Goal: Find specific page/section: Find specific page/section

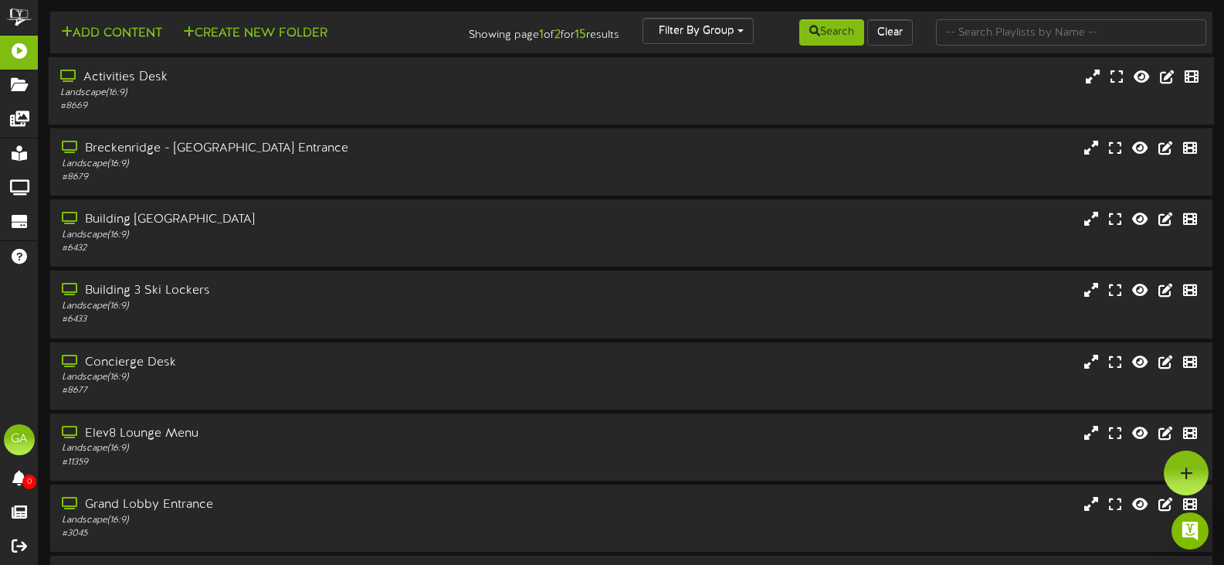
click at [149, 79] on div "Activities Desk" at bounding box center [291, 78] width 463 height 18
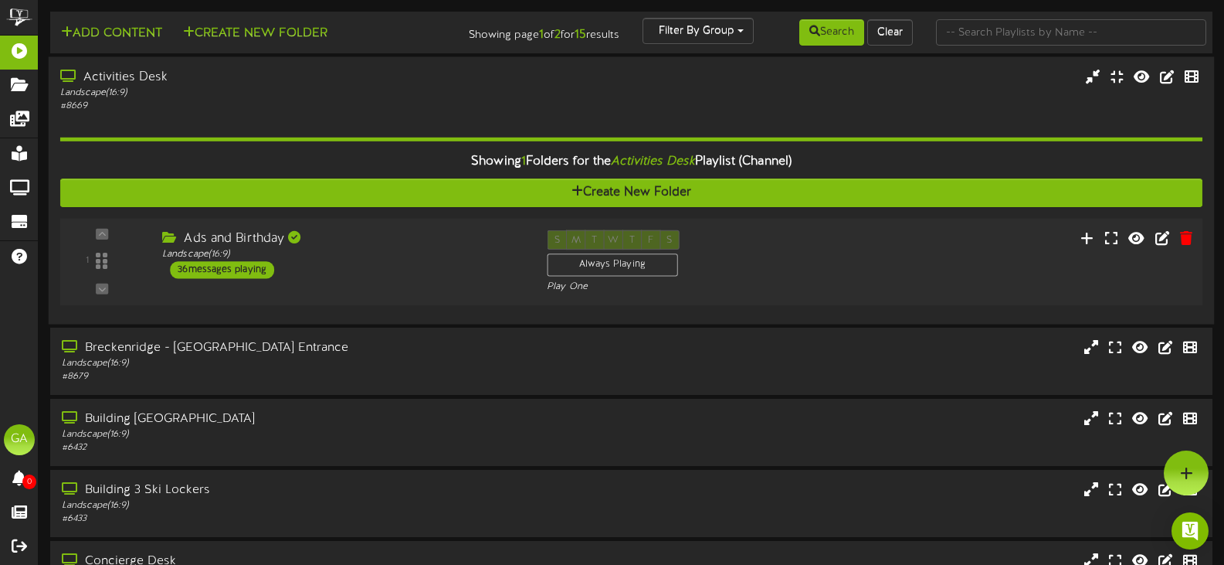
click at [164, 261] on div "Ads and Birthday Landscape ( 16:9 ) 36 messages playing" at bounding box center [343, 254] width 385 height 49
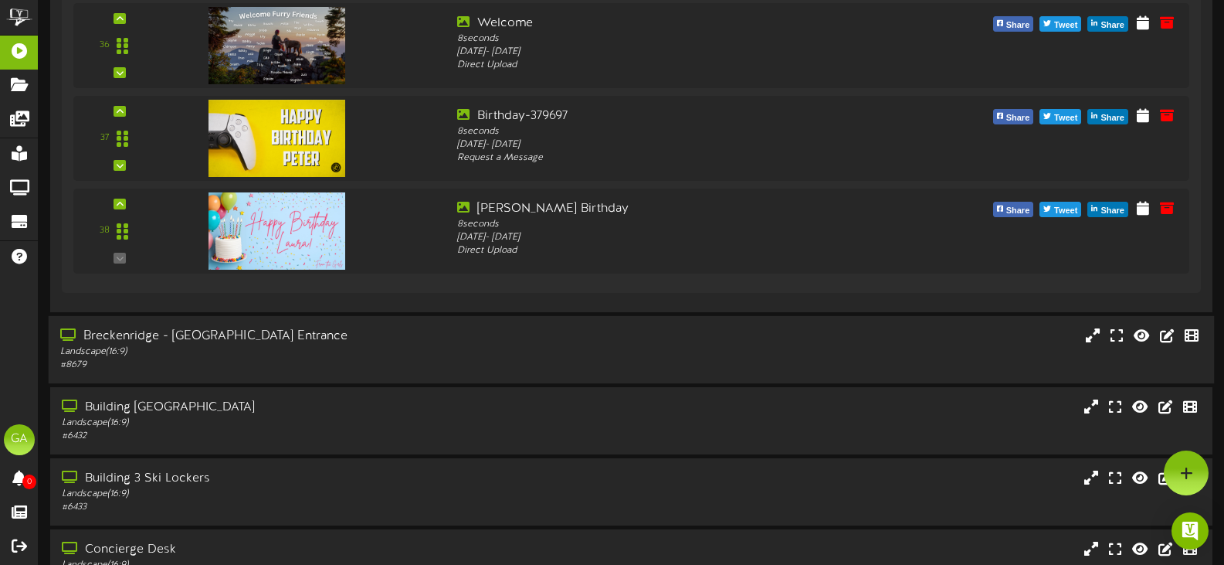
scroll to position [3398, 0]
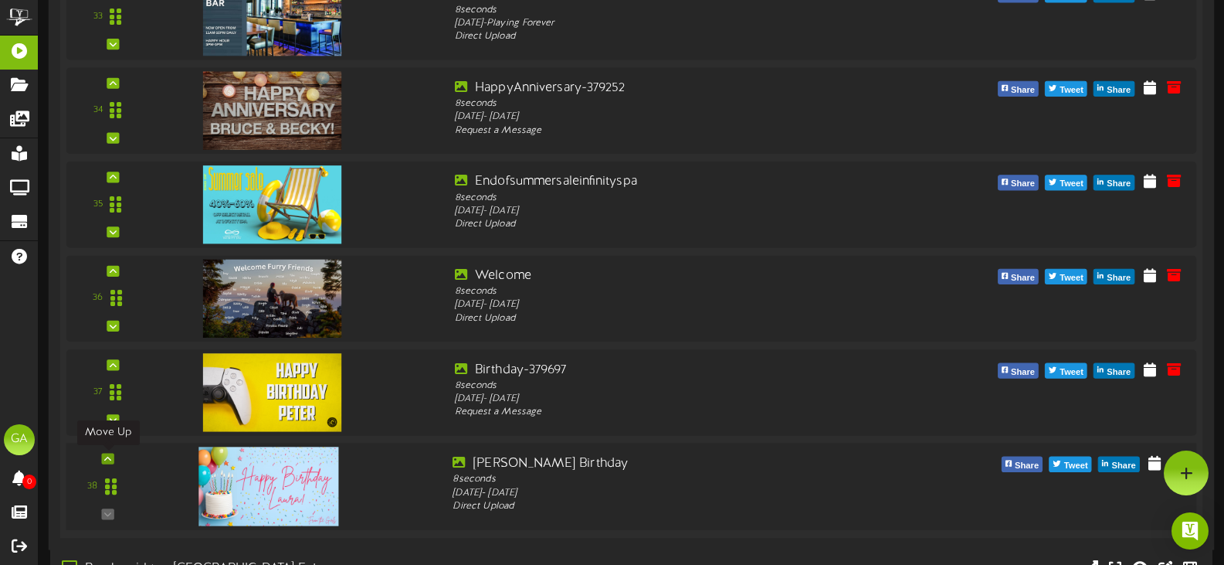
click at [112, 454] on div at bounding box center [108, 458] width 12 height 11
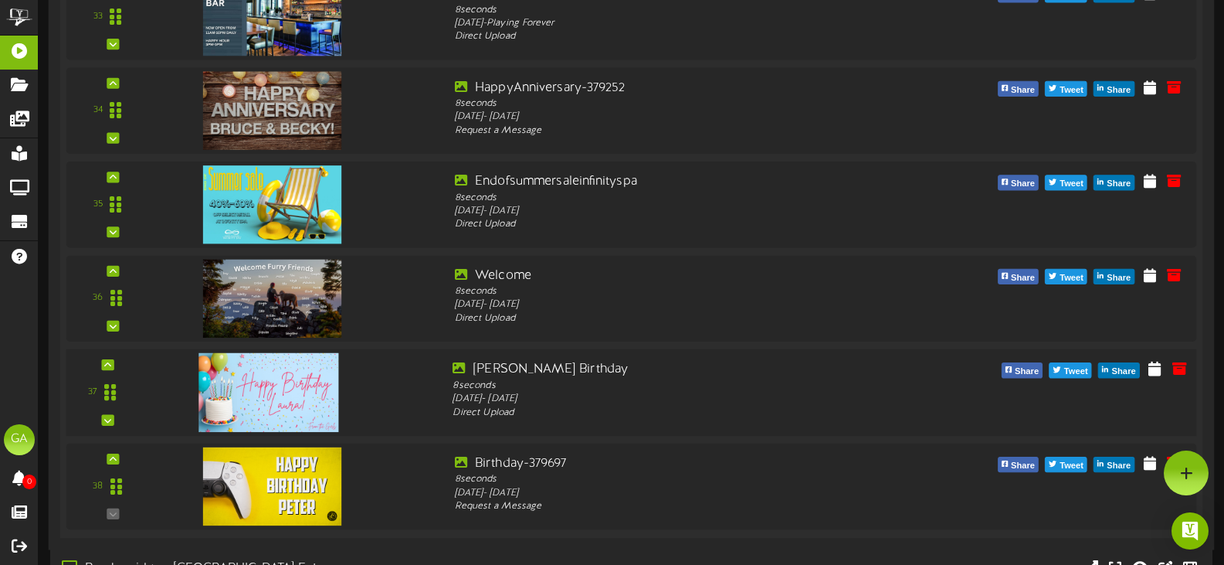
click at [114, 368] on div "37" at bounding box center [109, 392] width 72 height 63
click at [107, 365] on icon at bounding box center [107, 365] width 7 height 8
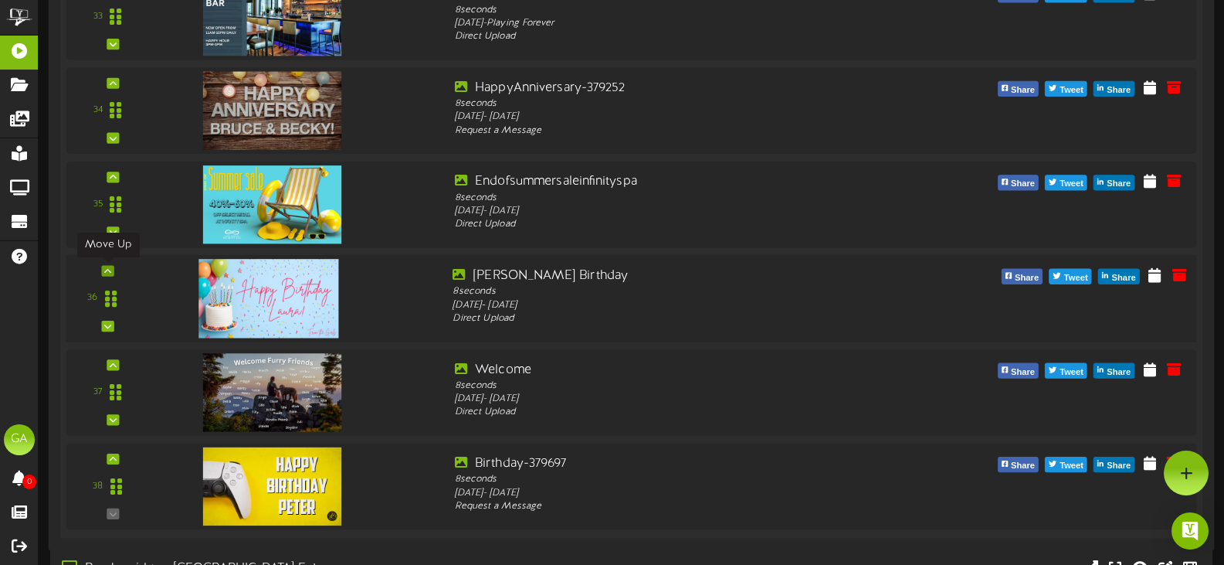
click at [102, 266] on div at bounding box center [108, 270] width 12 height 11
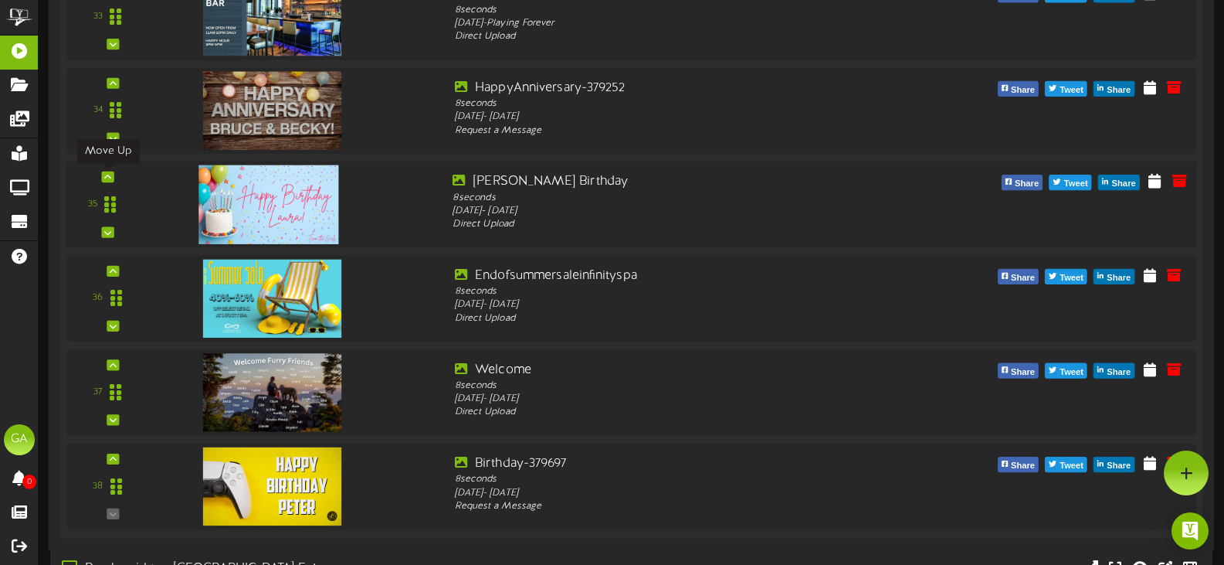
click at [104, 175] on icon at bounding box center [107, 177] width 7 height 8
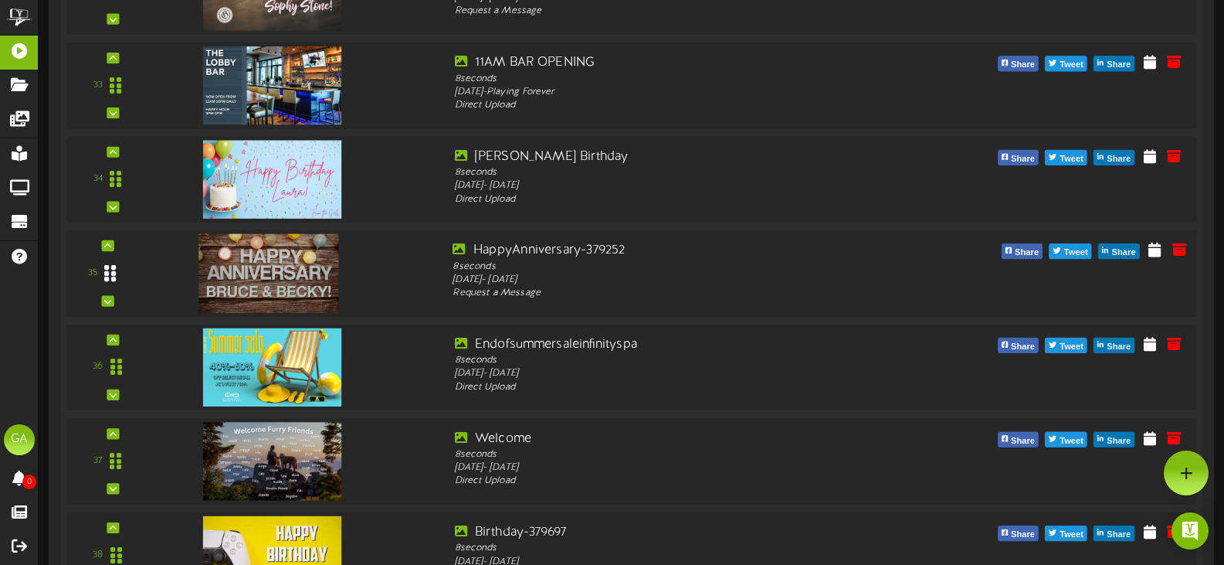
scroll to position [3244, 0]
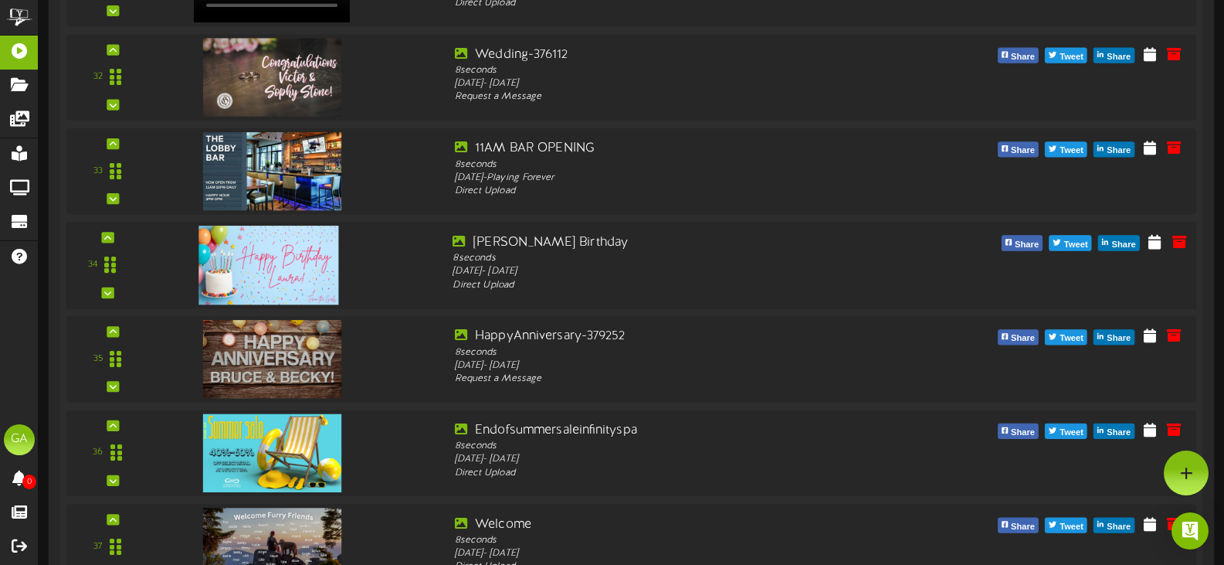
click at [105, 230] on div "34" at bounding box center [630, 265] width 1141 height 87
click at [106, 232] on div at bounding box center [108, 237] width 12 height 11
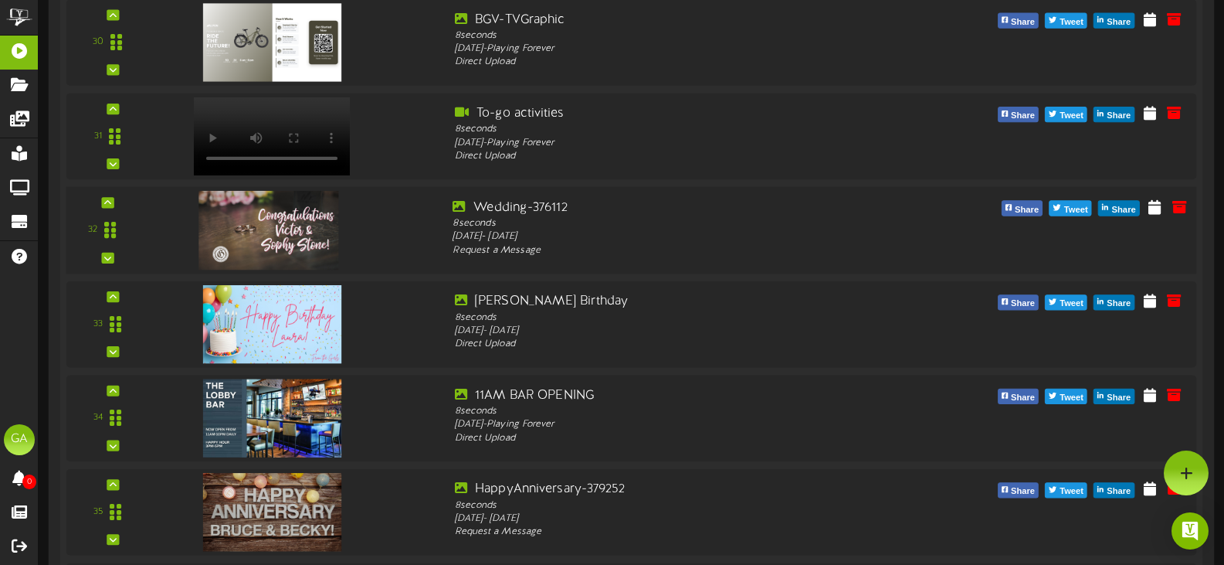
scroll to position [3089, 0]
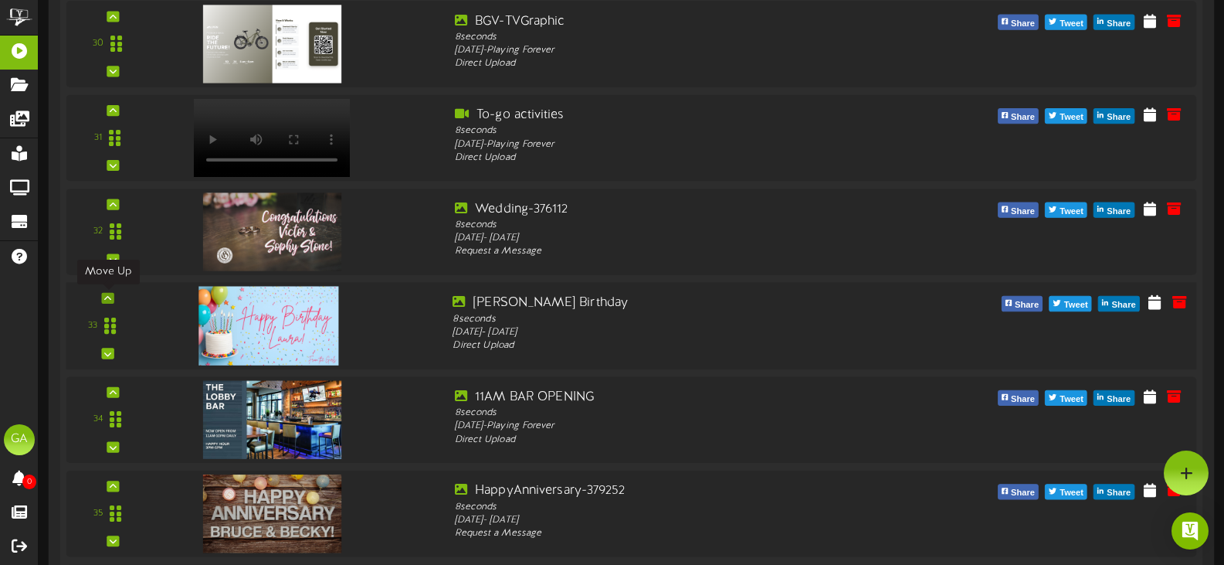
click at [107, 294] on icon at bounding box center [107, 298] width 7 height 8
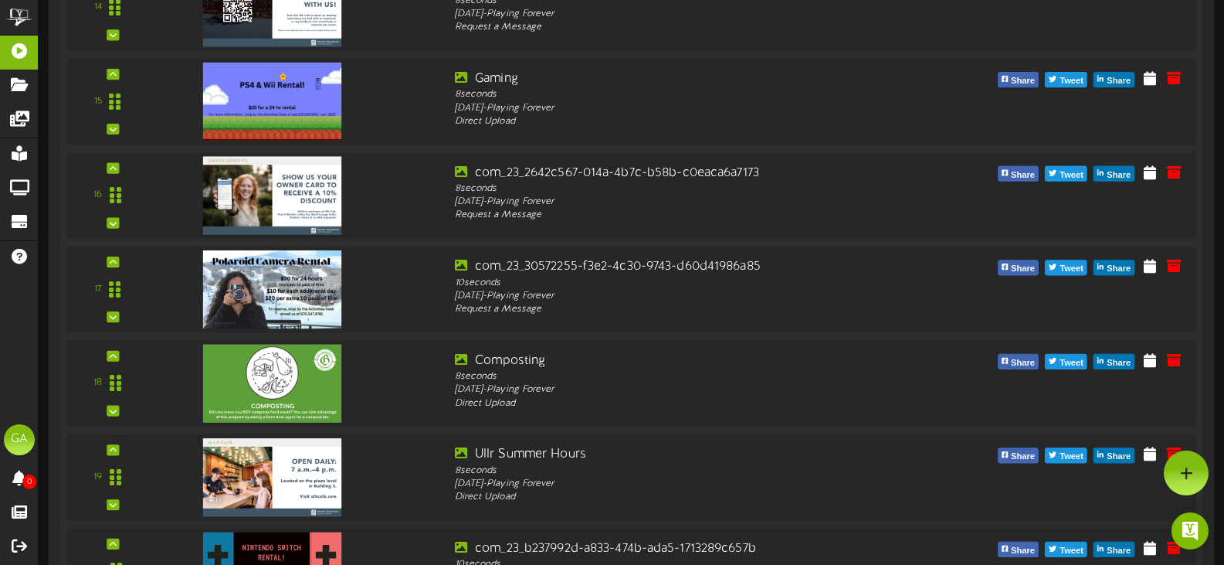
scroll to position [1622, 0]
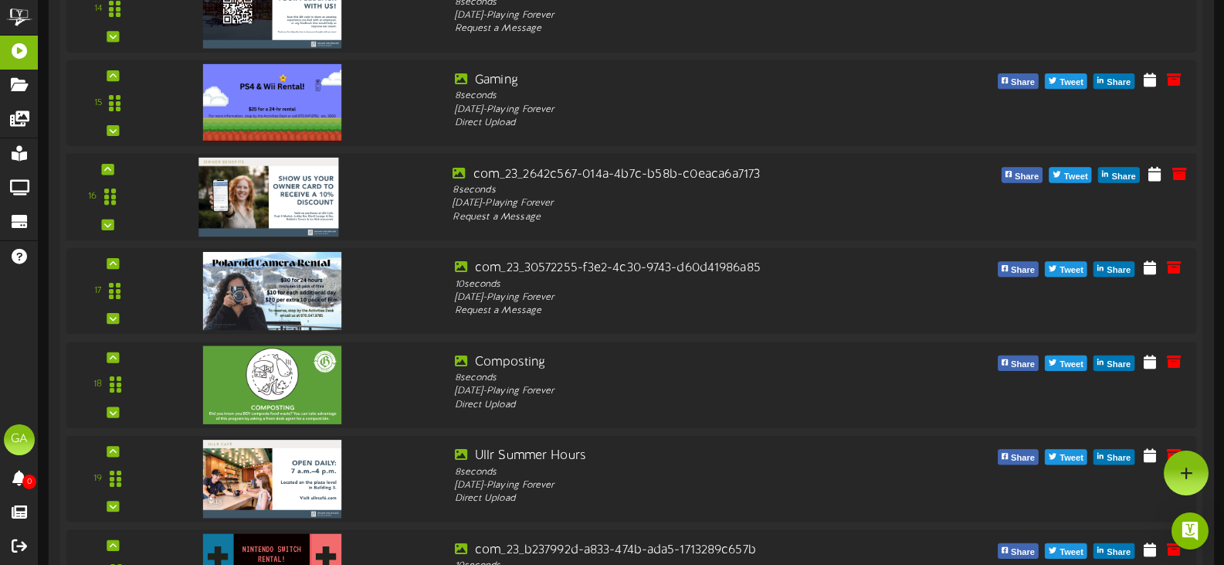
click at [306, 219] on img at bounding box center [268, 197] width 141 height 79
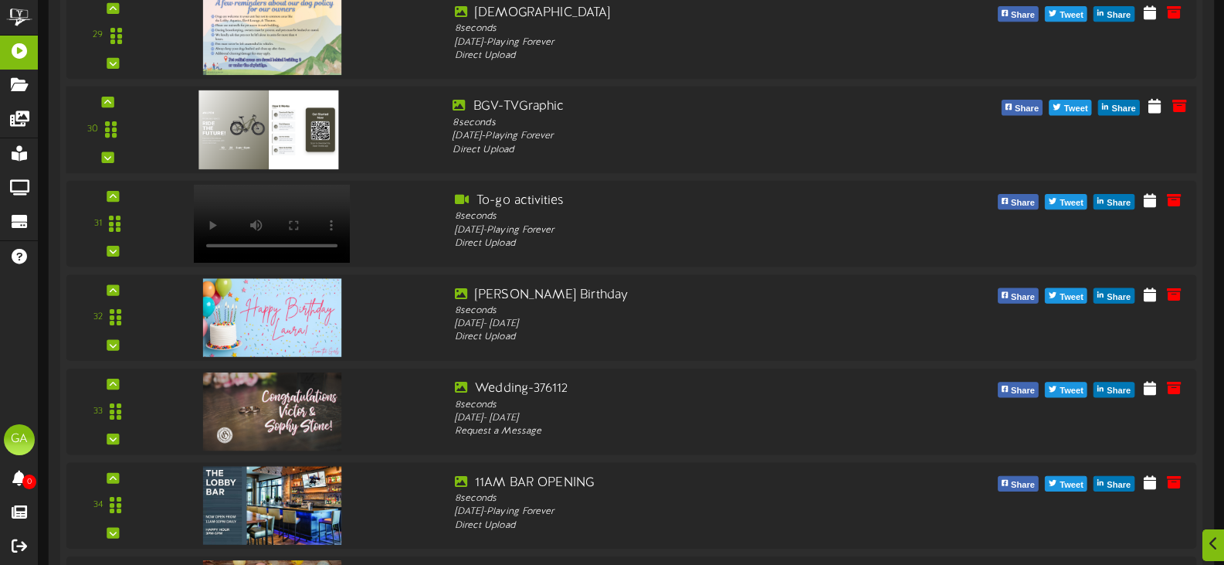
scroll to position [3012, 0]
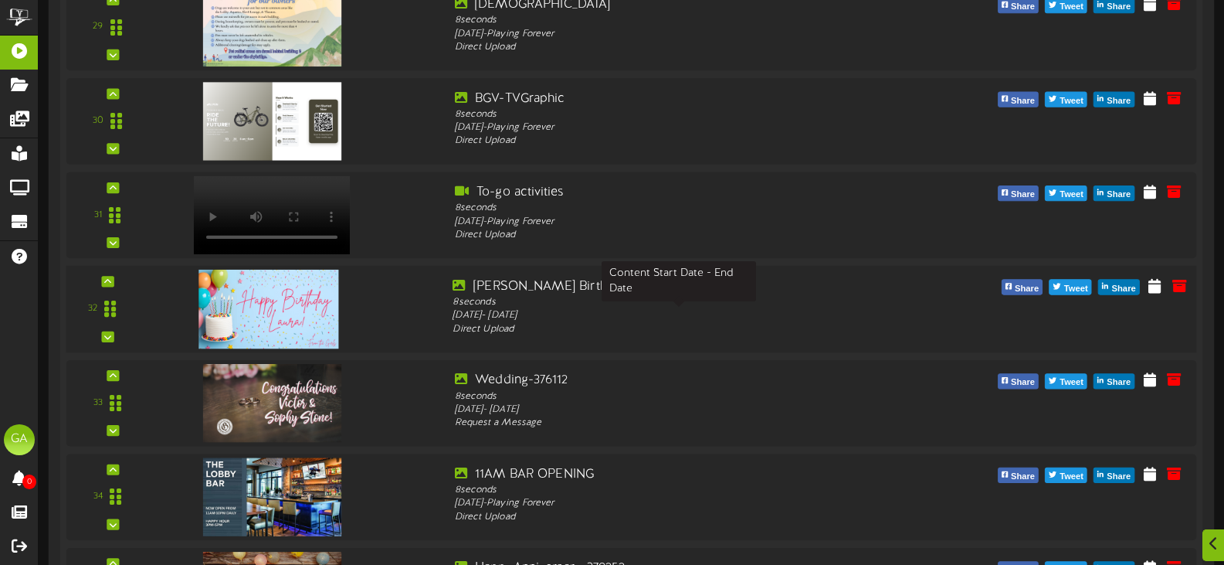
click at [574, 312] on div "[DATE] - [DATE]" at bounding box center [679, 316] width 452 height 14
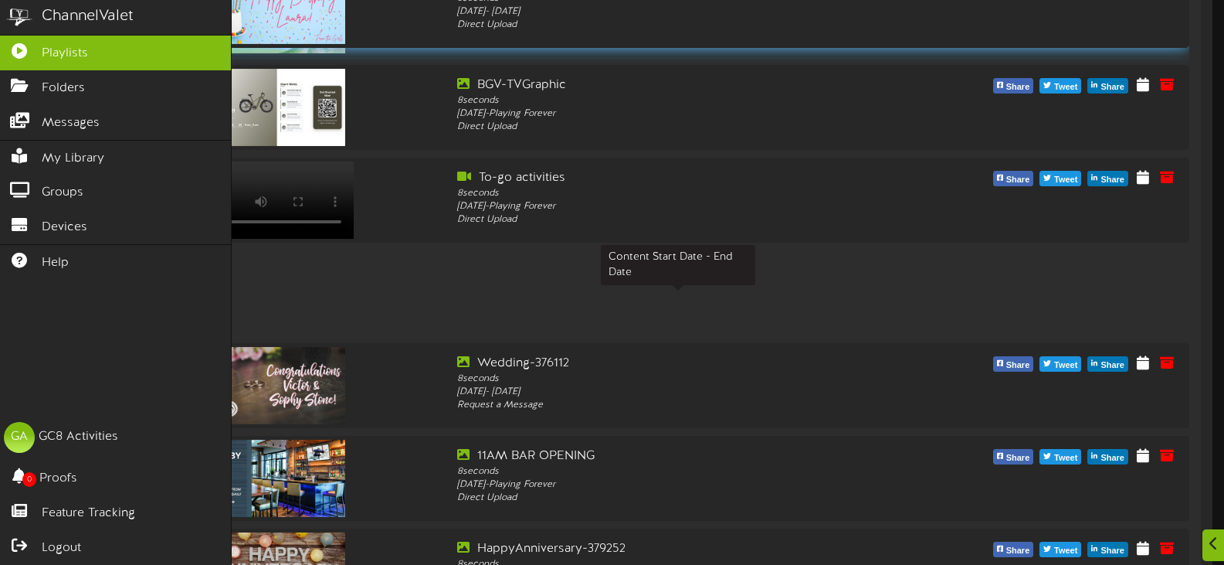
drag, startPoint x: 110, startPoint y: 304, endPoint x: 103, endPoint y: 38, distance: 265.8
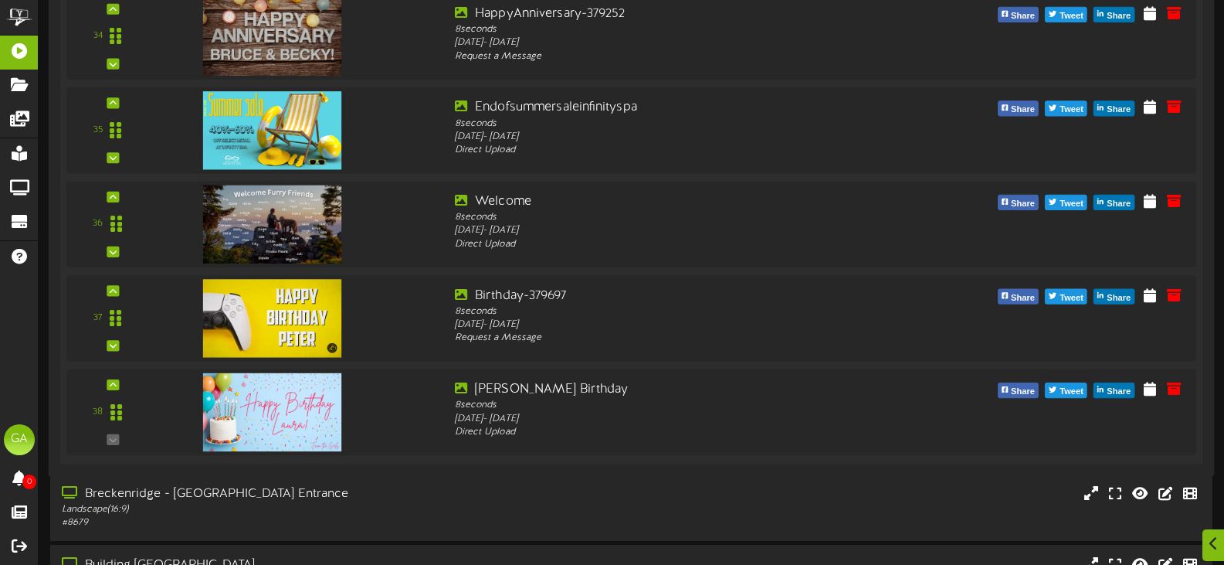
scroll to position [3475, 0]
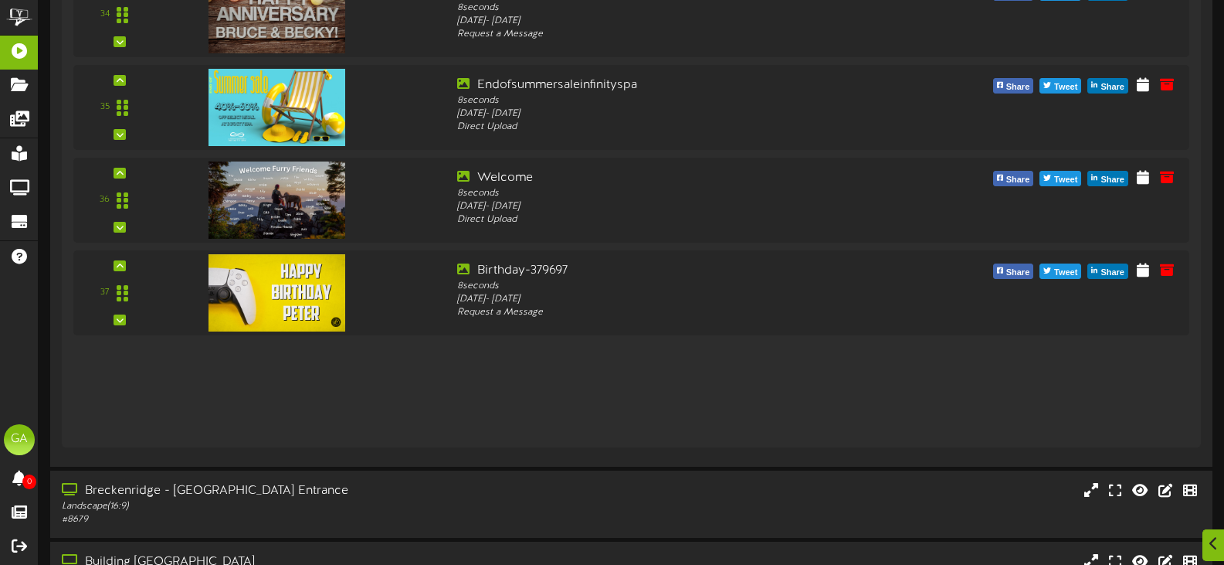
drag, startPoint x: 114, startPoint y: 405, endPoint x: 257, endPoint y: -15, distance: 443.8
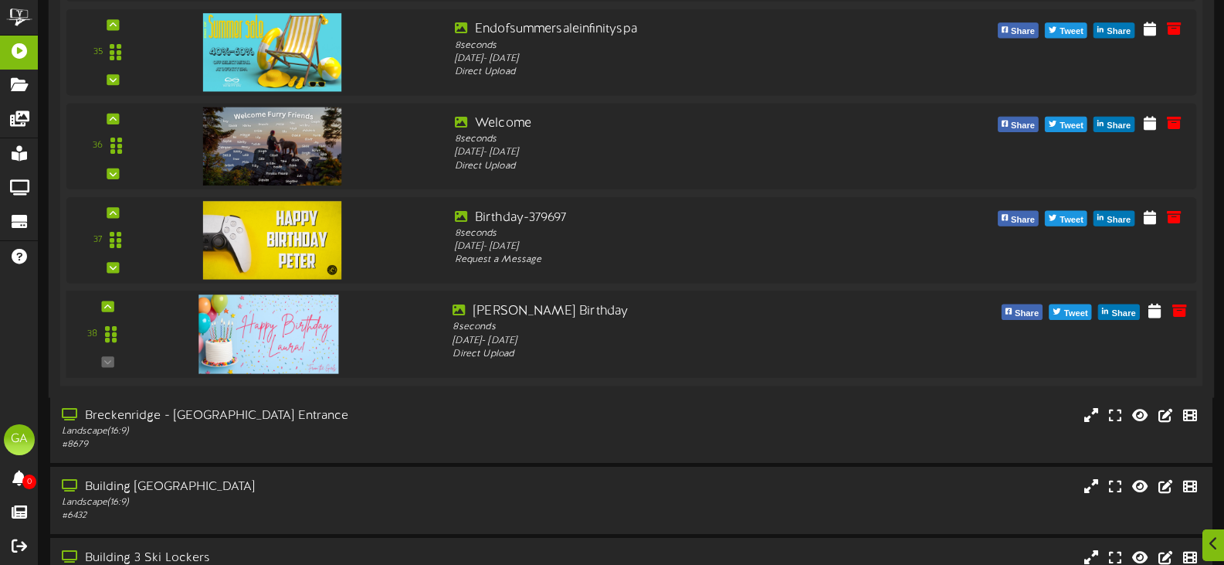
scroll to position [3553, 0]
